Goal: Check status: Check status

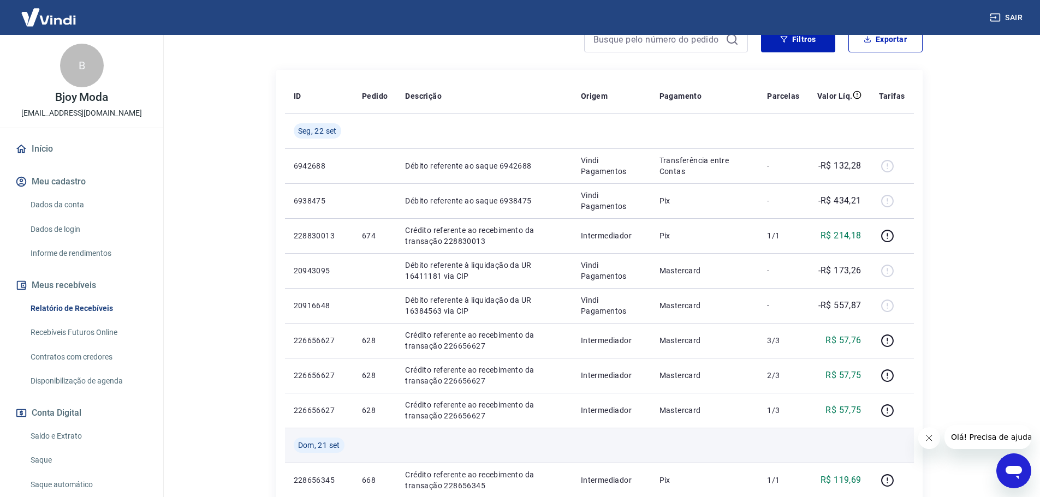
scroll to position [164, 0]
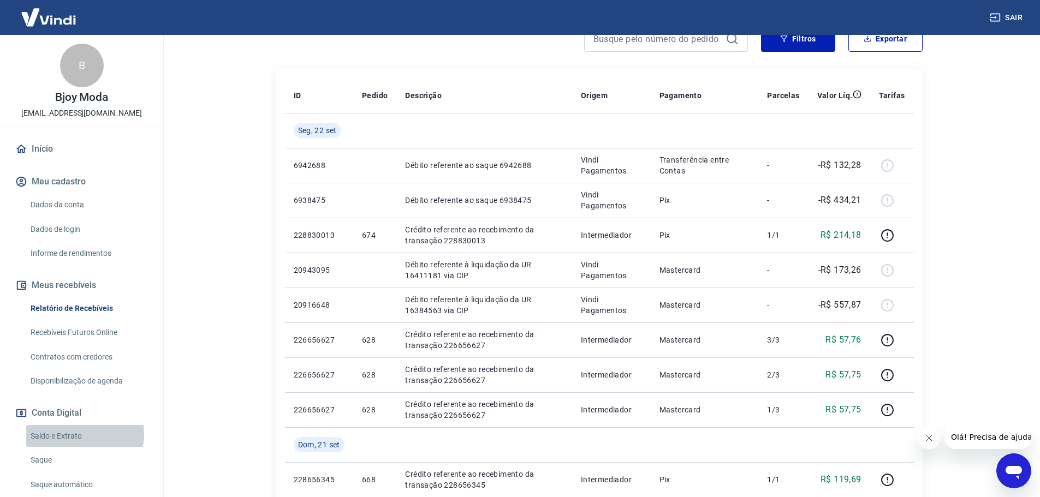
click at [84, 435] on link "Saldo e Extrato" at bounding box center [88, 436] width 124 height 22
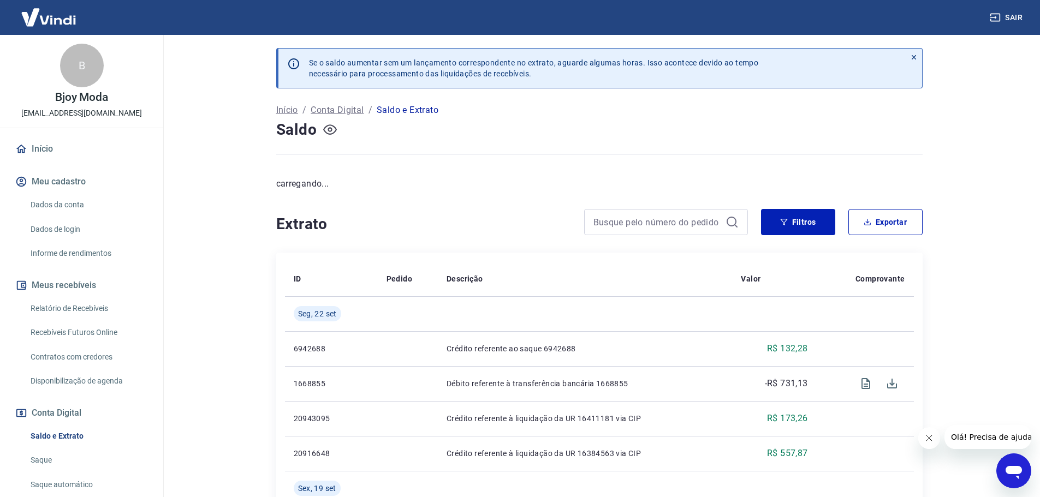
click at [334, 128] on icon "button" at bounding box center [330, 130] width 14 height 14
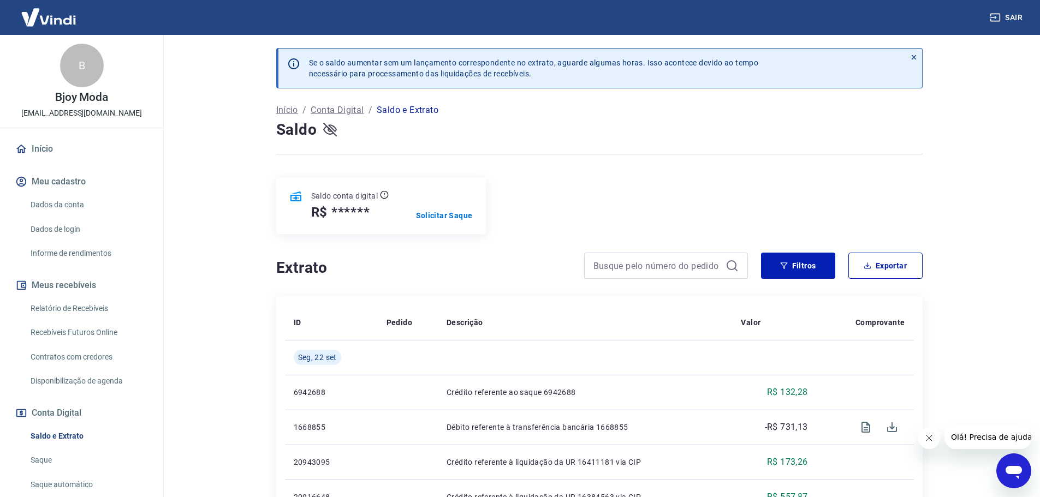
click at [333, 131] on icon "button" at bounding box center [330, 130] width 14 height 14
